Goal: Transaction & Acquisition: Register for event/course

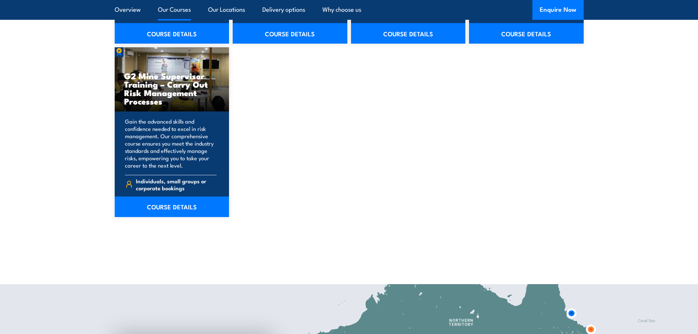
scroll to position [1318, 0]
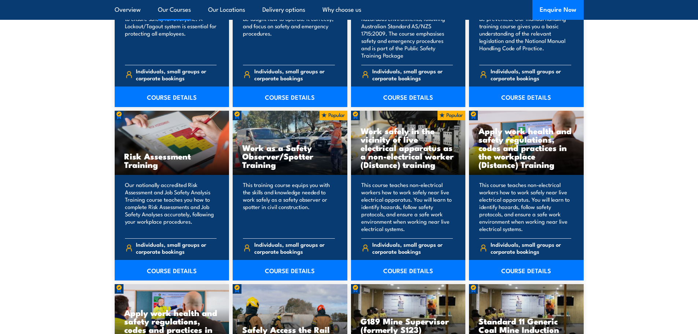
scroll to position [915, 0]
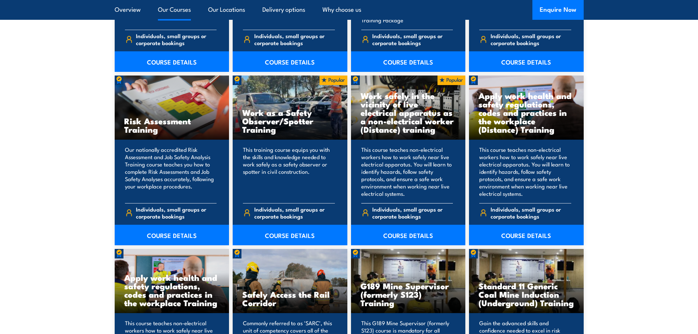
drag, startPoint x: 293, startPoint y: 233, endPoint x: 414, endPoint y: 156, distance: 143.4
click at [293, 233] on link "COURSE DETAILS" at bounding box center [290, 234] width 115 height 21
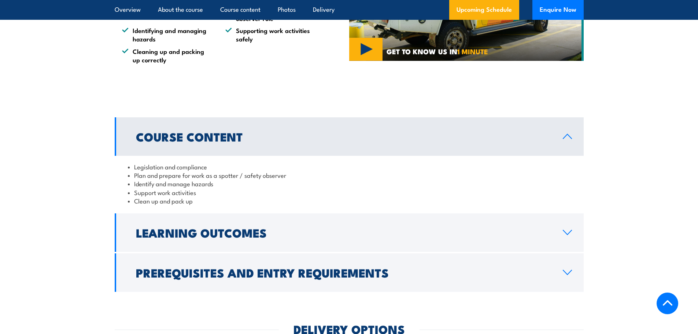
scroll to position [549, 0]
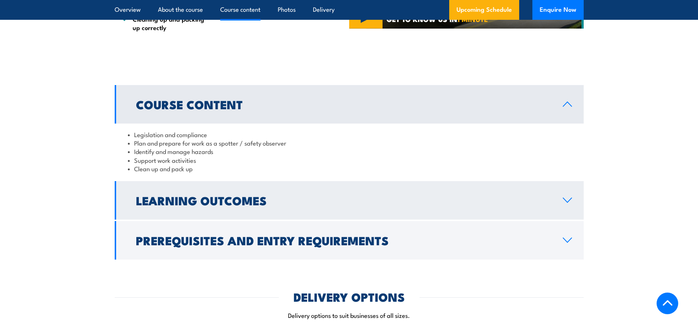
click at [308, 203] on h2 "Learning Outcomes" at bounding box center [343, 200] width 415 height 10
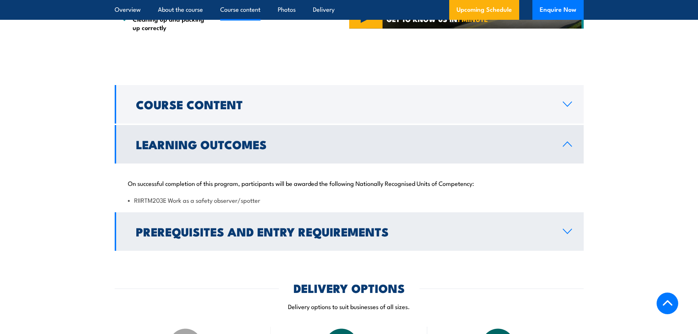
click at [470, 232] on h2 "Prerequisites and Entry Requirements" at bounding box center [343, 231] width 415 height 10
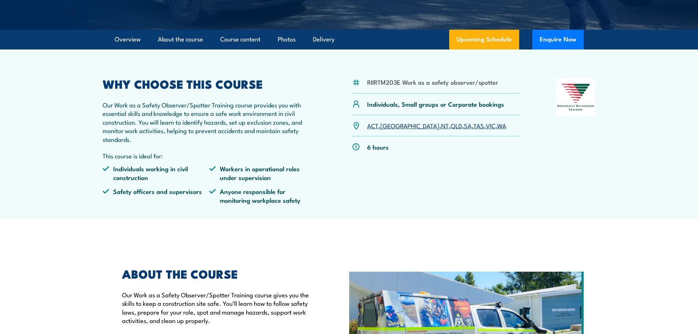
scroll to position [37, 0]
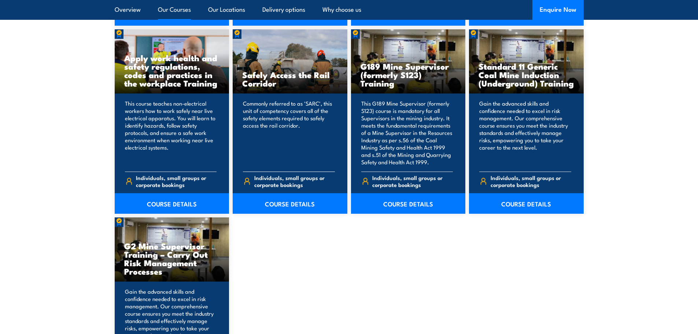
scroll to position [1172, 0]
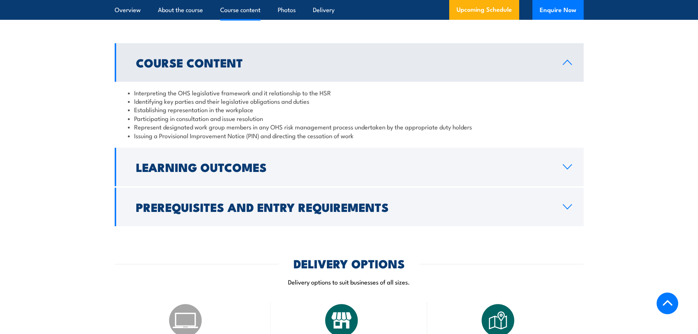
scroll to position [806, 0]
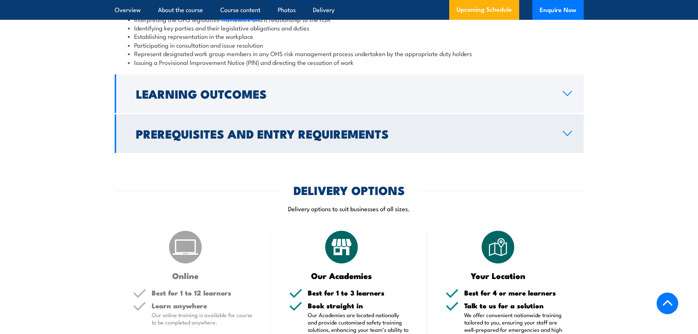
click at [375, 128] on h2 "Prerequisites and Entry Requirements" at bounding box center [343, 133] width 415 height 10
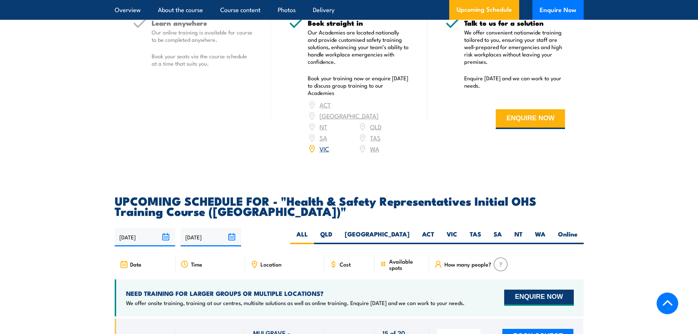
scroll to position [1245, 0]
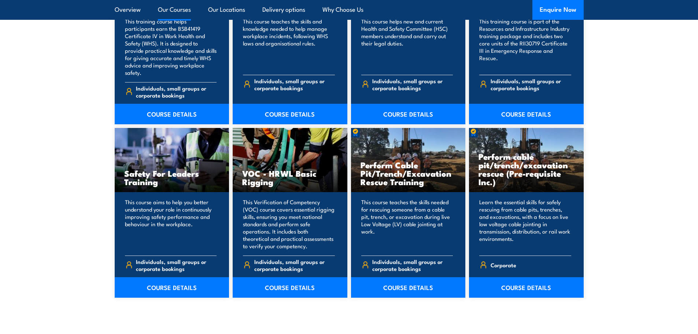
scroll to position [3589, 0]
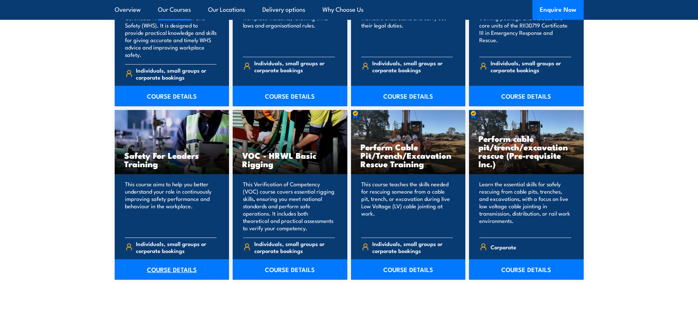
click at [196, 259] on link "COURSE DETAILS" at bounding box center [172, 269] width 115 height 21
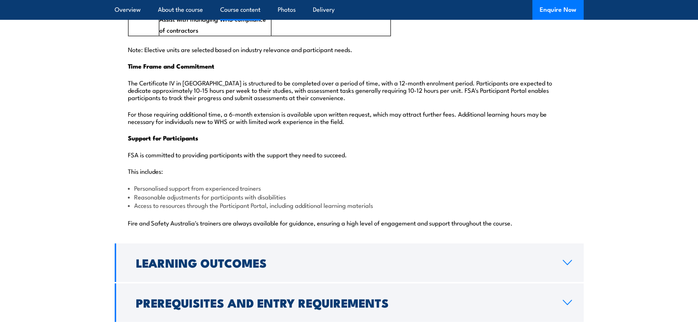
scroll to position [1758, 0]
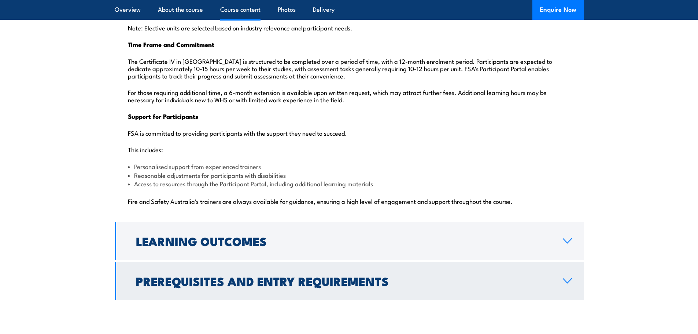
click at [407, 270] on link "Prerequisites and Entry Requirements" at bounding box center [349, 280] width 469 height 38
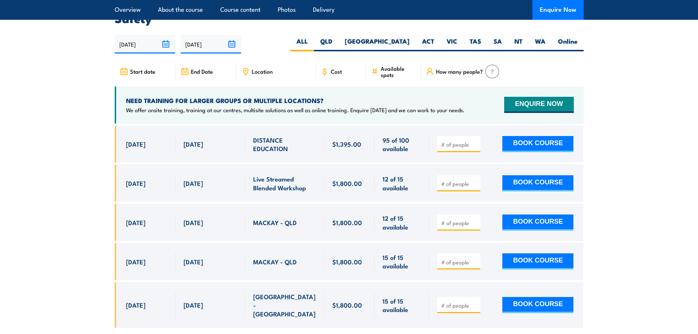
scroll to position [1118, 0]
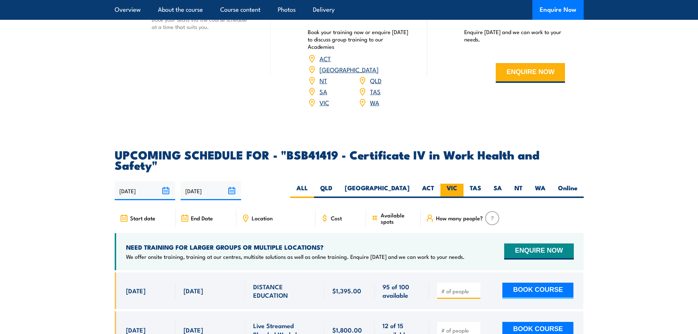
click at [448, 183] on label "VIC" at bounding box center [451, 190] width 23 height 14
click at [457, 183] on input "VIC" at bounding box center [459, 185] width 5 height 5
radio input "true"
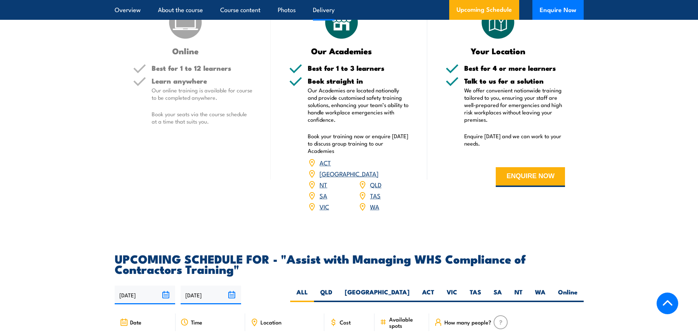
scroll to position [879, 0]
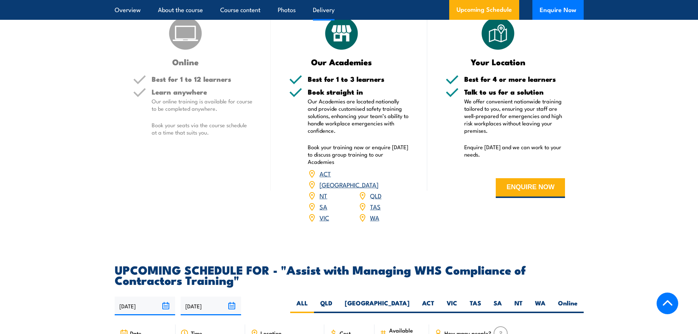
click at [327, 222] on link "VIC" at bounding box center [324, 217] width 10 height 9
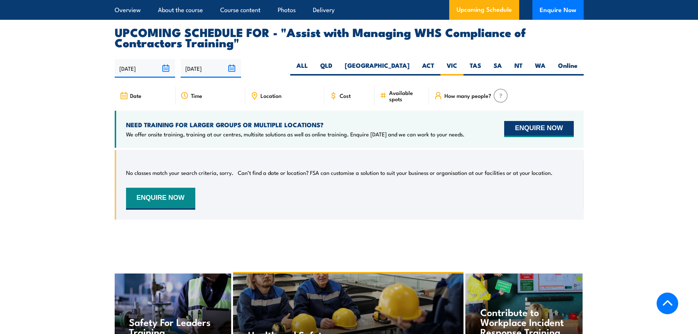
click at [557, 134] on button "ENQUIRE NOW" at bounding box center [538, 129] width 69 height 16
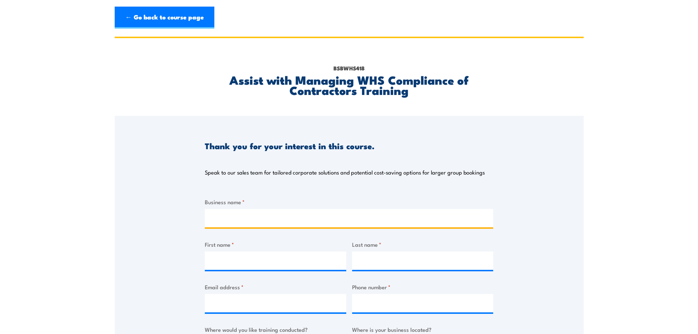
click at [223, 222] on input "Business name *" at bounding box center [349, 218] width 288 height 18
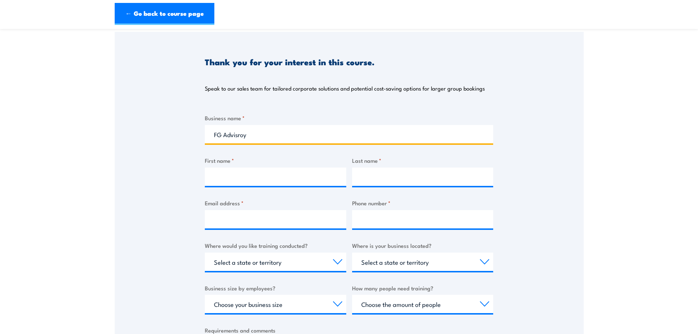
scroll to position [183, 0]
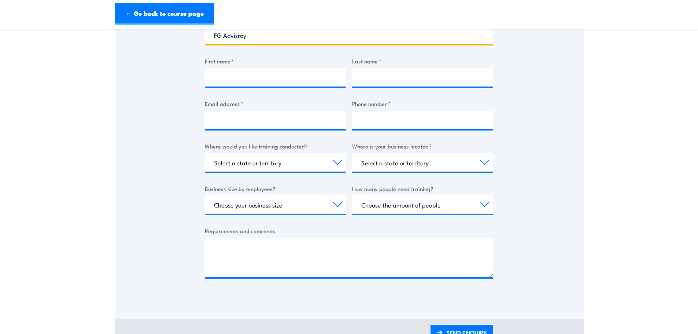
type input "FG Advisroy"
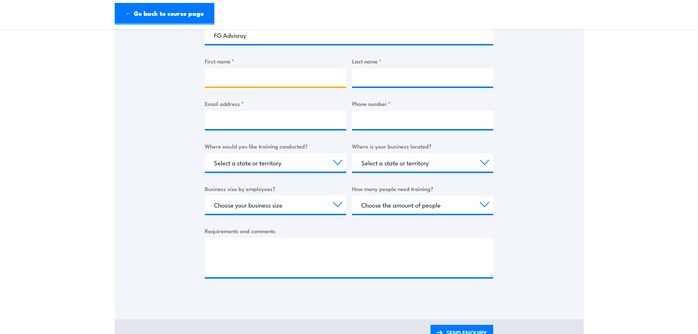
click at [300, 79] on input "First name *" at bounding box center [275, 77] width 141 height 18
type input "Grant"
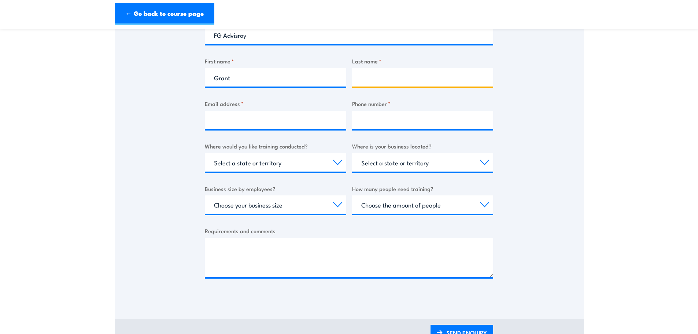
type input "Astall"
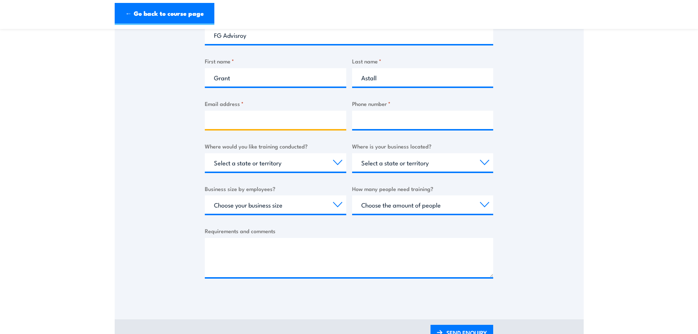
type input "grant.astall1@gmail.com"
type input "0437540254"
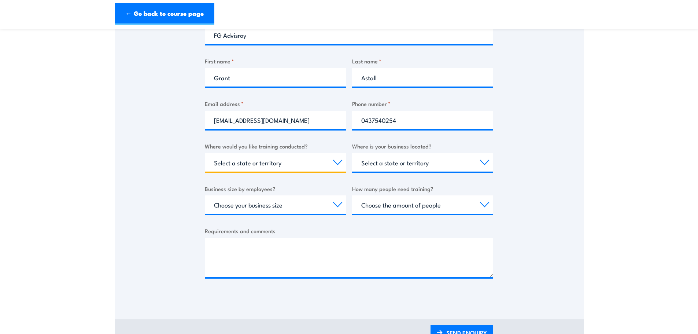
select select "VIC"
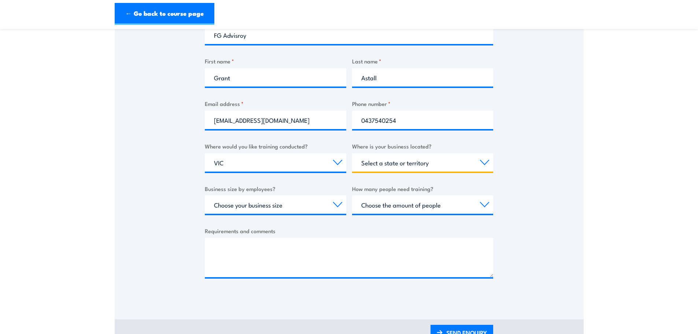
select select "VIC"
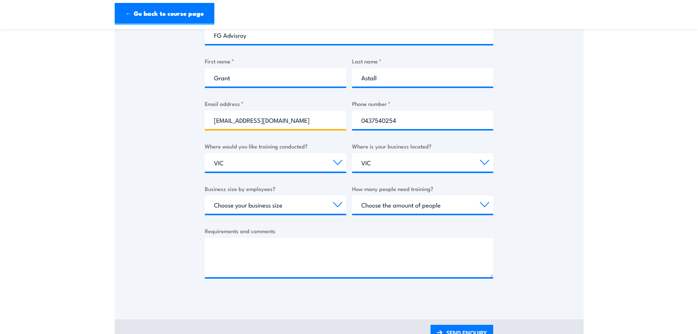
drag, startPoint x: 297, startPoint y: 122, endPoint x: 245, endPoint y: 122, distance: 51.3
click at [245, 122] on input "grant.astall1@gmail.com" at bounding box center [275, 120] width 141 height 18
type input "grant.astall@fgadvisory.com"
click at [301, 211] on select "Choose your business size 1 to 19 20 to 199 200+" at bounding box center [275, 204] width 141 height 18
drag, startPoint x: 513, startPoint y: 161, endPoint x: 498, endPoint y: 161, distance: 14.3
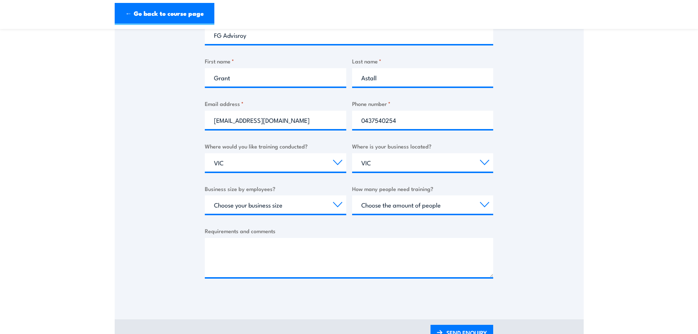
click at [513, 161] on div "Thank you for your interest in this course. Speak to our sales team for tailore…" at bounding box center [349, 116] width 469 height 366
drag, startPoint x: 301, startPoint y: 159, endPoint x: 293, endPoint y: 164, distance: 9.5
click at [301, 159] on select "Select a state or territory Nationally - multiple locations QLD NSW VIC SA ACT …" at bounding box center [275, 162] width 141 height 18
drag, startPoint x: 290, startPoint y: 165, endPoint x: 257, endPoint y: 161, distance: 33.6
click at [257, 161] on select "Select a state or territory Nationally - multiple locations QLD NSW VIC SA ACT …" at bounding box center [275, 162] width 141 height 18
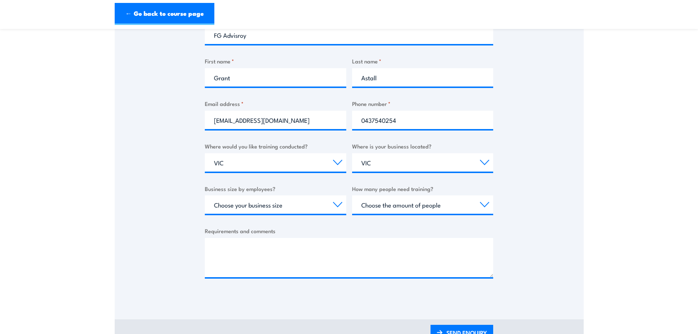
click at [570, 174] on div "Thank you for your interest in this course. Speak to our sales team for tailore…" at bounding box center [349, 116] width 469 height 366
click at [407, 208] on select "Choose the amount of people 1 to 4 5 to 19 20+" at bounding box center [422, 204] width 141 height 18
select select "1 to 4"
click at [352, 195] on select "Choose the amount of people 1 to 4 5 to 19 20+" at bounding box center [422, 204] width 141 height 18
click at [553, 203] on div "Thank you for your interest in this course. Speak to our sales team for tailore…" at bounding box center [349, 116] width 469 height 366
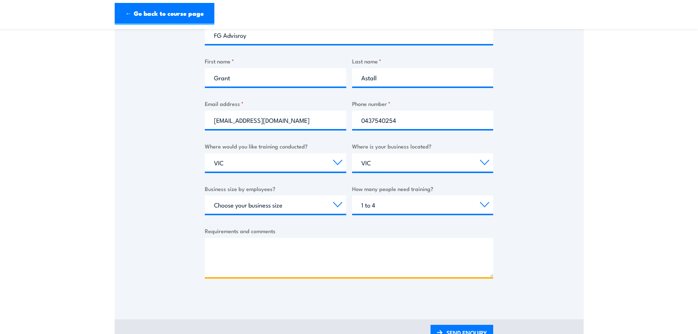
click at [360, 260] on textarea "Requirements and comments" at bounding box center [349, 257] width 288 height 39
drag, startPoint x: 235, startPoint y: 246, endPoint x: 197, endPoint y: 248, distance: 38.5
click at [197, 248] on div "Thank you for your interest in this course. Speak to our sales team for tailore…" at bounding box center [349, 116] width 469 height 366
click at [419, 246] on textarea "Good morning, I was wondering if there are any" at bounding box center [349, 257] width 288 height 39
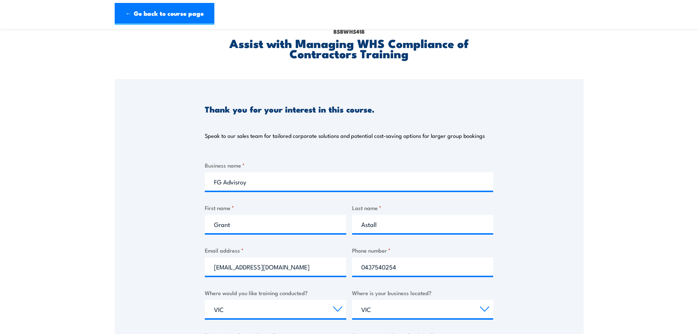
type textarea "Good morning, I was wondering if there are any upcoming c"
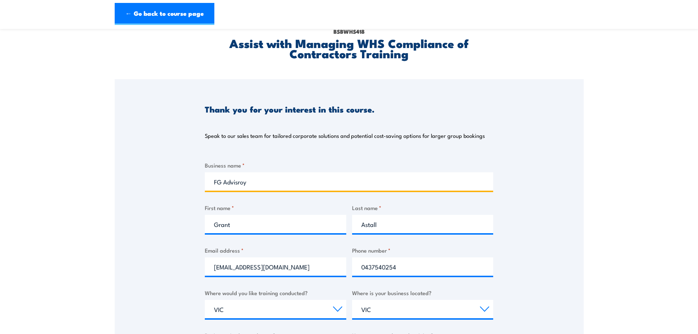
click at [239, 183] on input "FG Advisroy" at bounding box center [349, 181] width 288 height 18
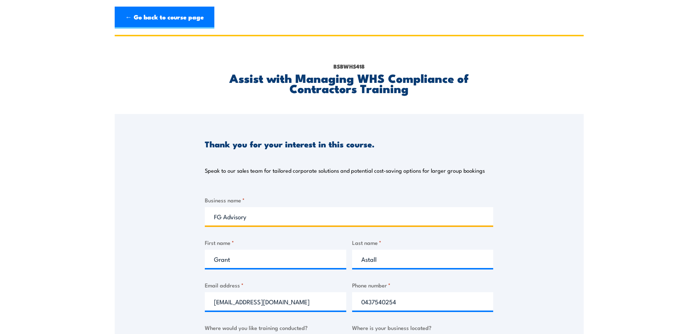
scroll to position [0, 0]
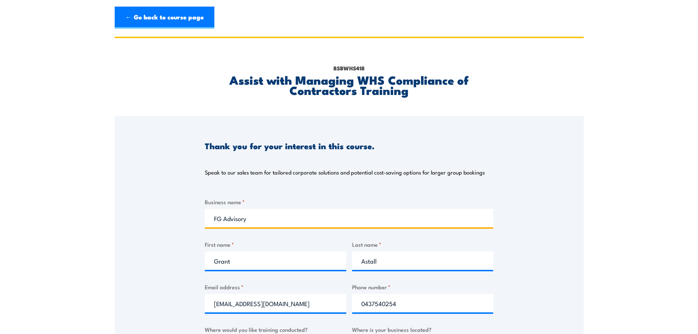
type input "FG Advisory"
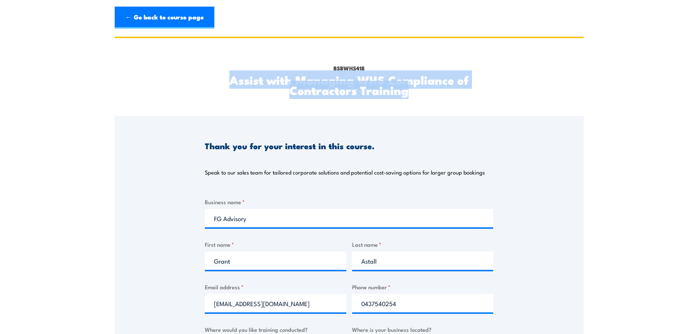
drag, startPoint x: 441, startPoint y: 99, endPoint x: 226, endPoint y: 83, distance: 215.9
click at [226, 83] on div "BSBWHS418 Assist with Managing WHS Compliance of Contractors Training" at bounding box center [349, 77] width 288 height 78
copy h2 "Assist with Managing WHS Compliance of Contractors Training"
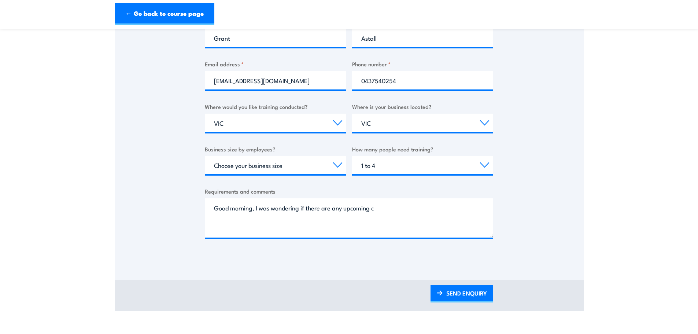
scroll to position [220, 0]
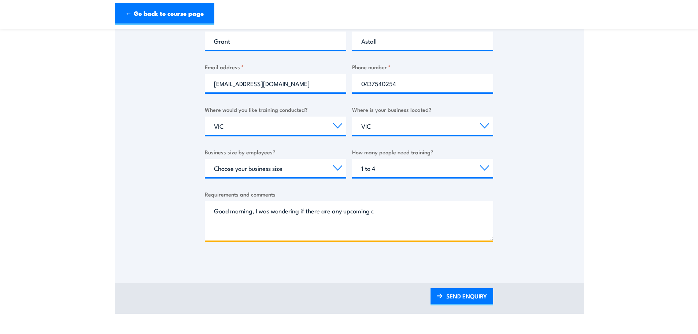
click at [399, 216] on textarea "Good morning, I was wondering if there are any upcoming c" at bounding box center [349, 220] width 288 height 39
paste textarea "Assist with Managing WHS Compliance of Contractors Training"
click at [375, 211] on textarea "Good morning, I was wondering if there are any upcoming cAssist with Managing W…" at bounding box center [349, 220] width 288 height 39
click at [371, 233] on textarea "Good morning, I was wondering if there are any upcoming sessions for your Assis…" at bounding box center [349, 220] width 288 height 39
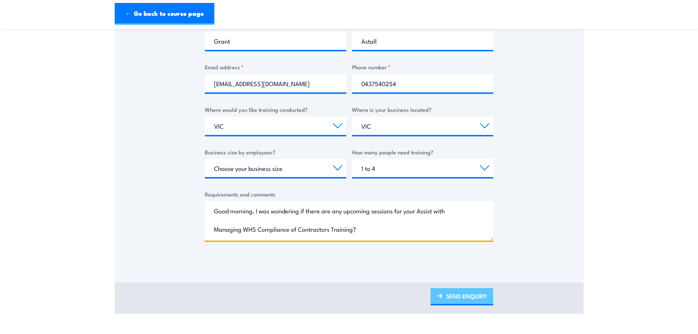
type textarea "Good morning, I was wondering if there are any upcoming sessions for your Assis…"
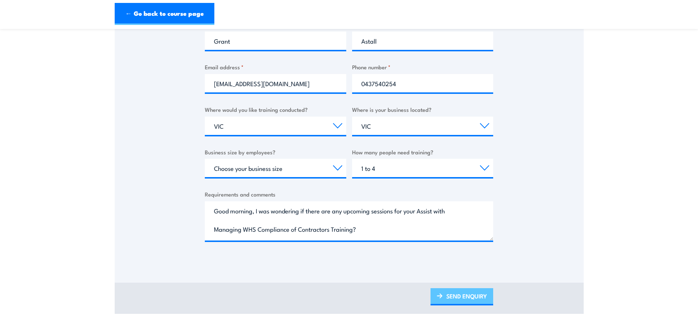
click at [458, 295] on link "SEND ENQUIRY" at bounding box center [461, 296] width 63 height 17
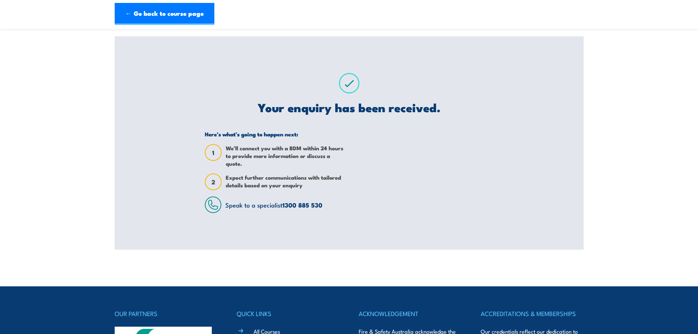
scroll to position [0, 0]
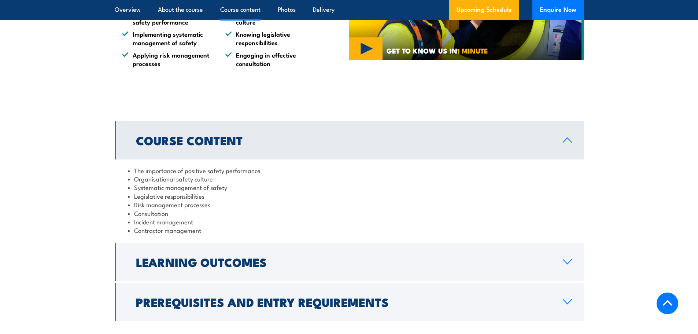
scroll to position [586, 0]
